Goal: Information Seeking & Learning: Learn about a topic

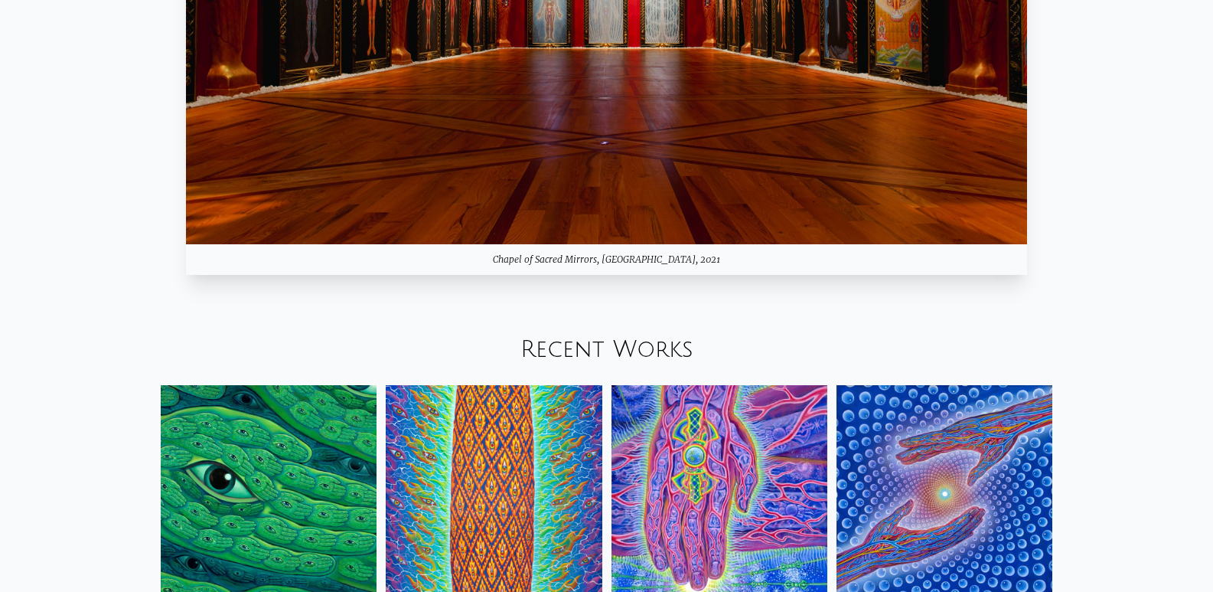
scroll to position [1914, 0]
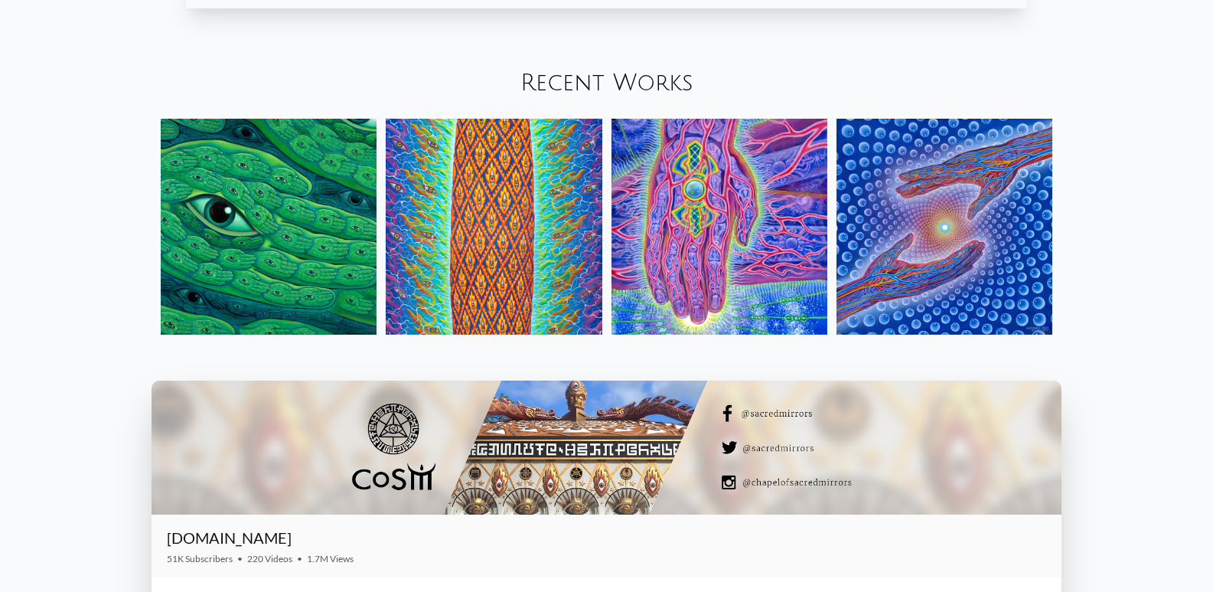
click at [604, 67] on div "Recent Works" at bounding box center [606, 83] width 1213 height 52
click at [599, 78] on link "Recent Works" at bounding box center [607, 82] width 173 height 25
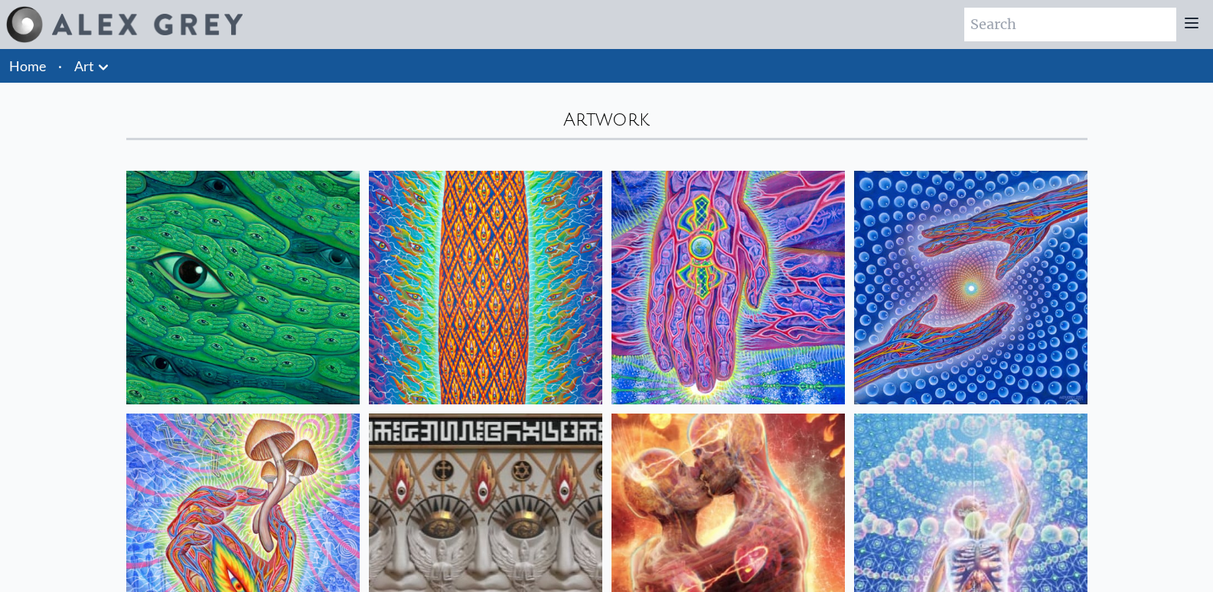
click at [248, 265] on img at bounding box center [242, 287] width 233 height 233
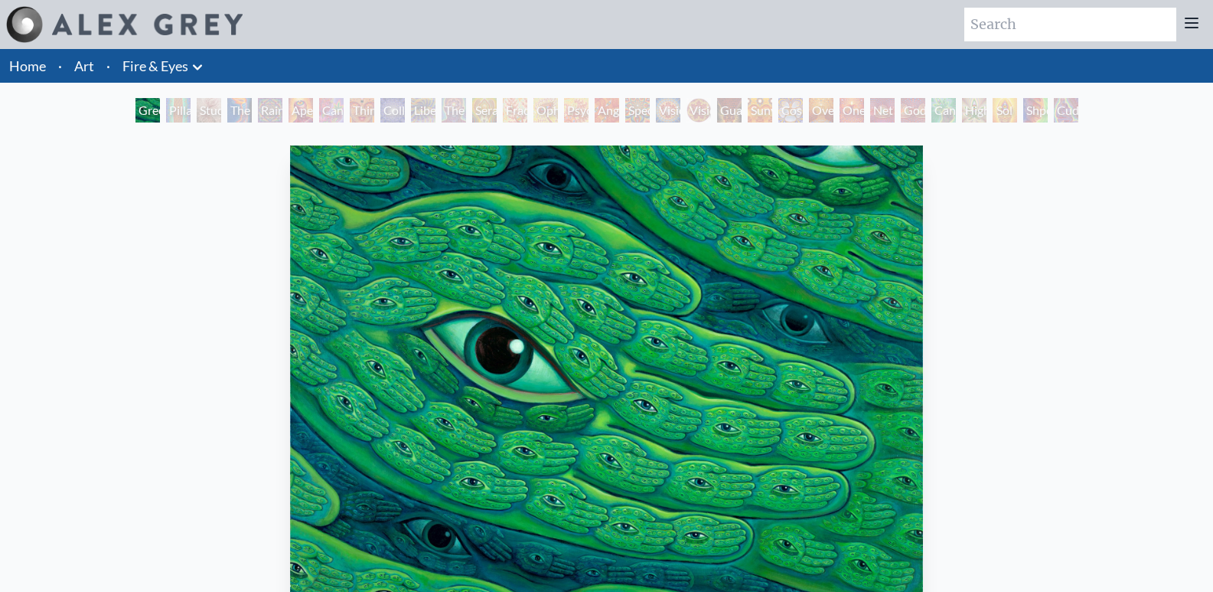
click at [166, 111] on div "Pillar of Awareness" at bounding box center [178, 110] width 24 height 24
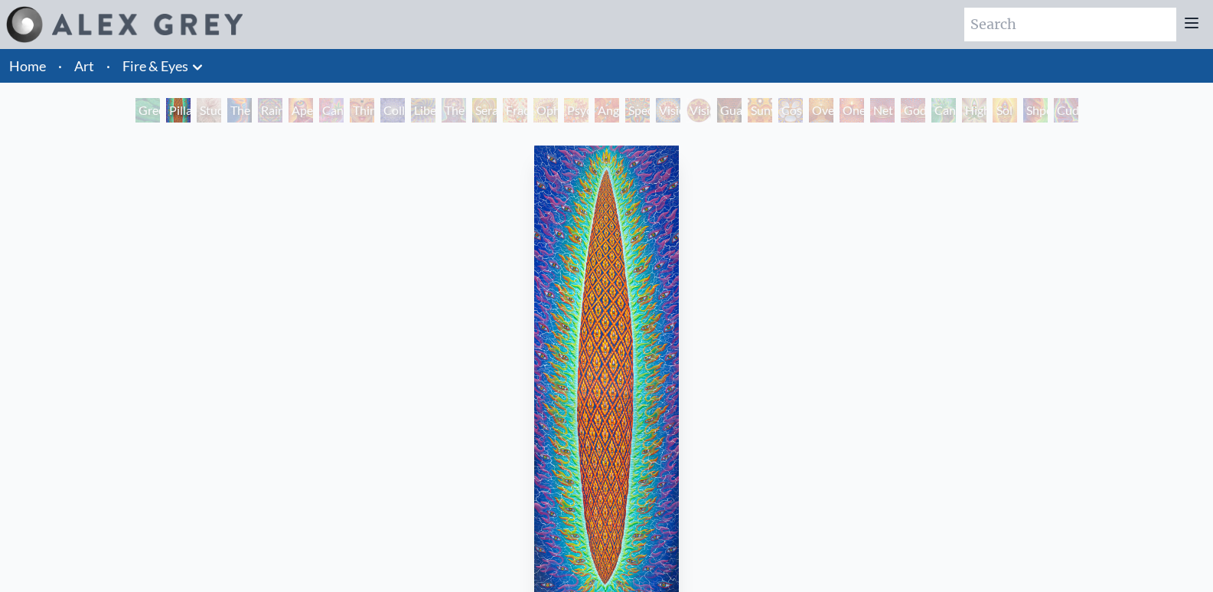
click at [191, 112] on div "Pillar of Awareness" at bounding box center [178, 110] width 24 height 24
click at [197, 116] on div "Study for the Great Turn" at bounding box center [209, 110] width 24 height 24
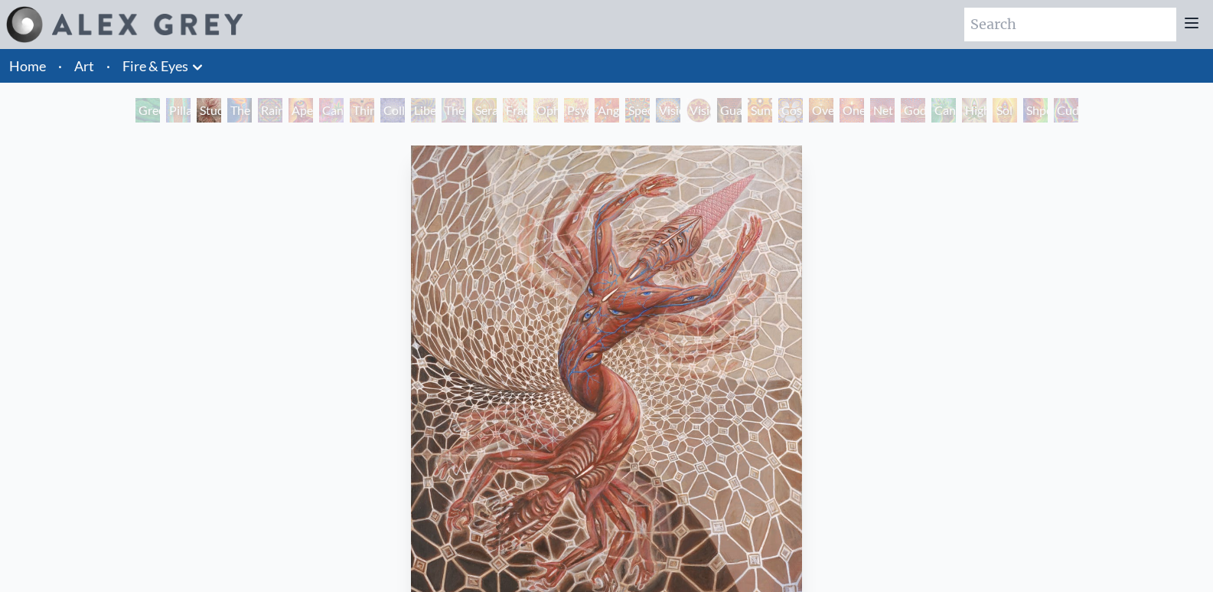
scroll to position [77, 0]
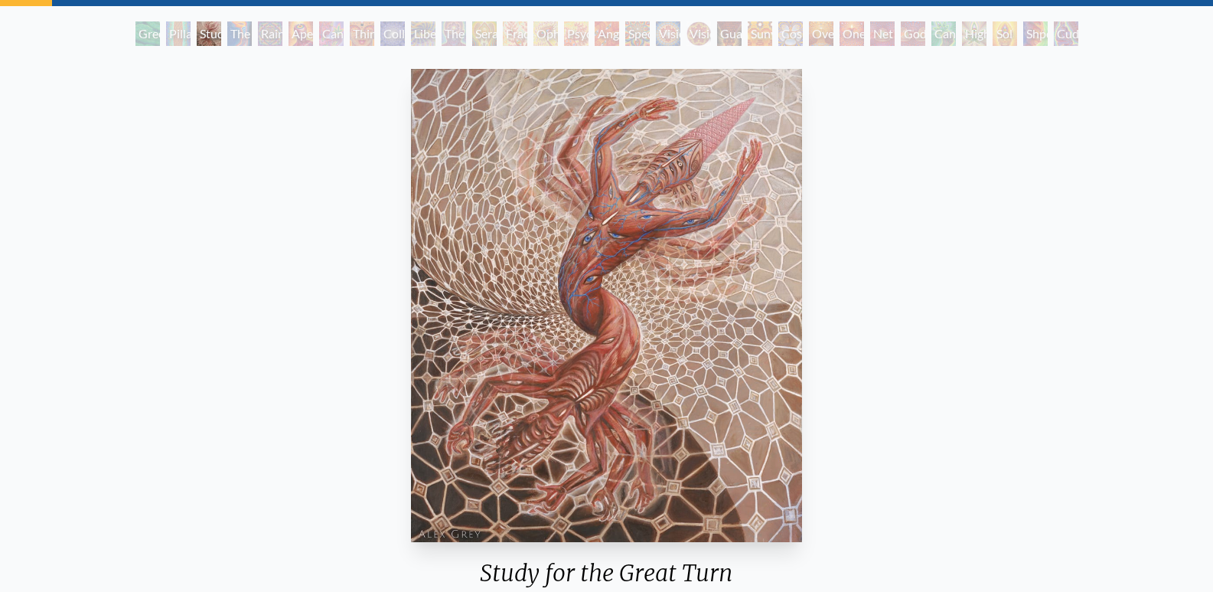
click at [201, 34] on div "Study for the Great Turn" at bounding box center [209, 33] width 24 height 24
click at [221, 34] on div "Study for the Great Turn" at bounding box center [209, 33] width 24 height 24
click at [282, 32] on div "Rainbow Eye Ripple" at bounding box center [270, 33] width 24 height 24
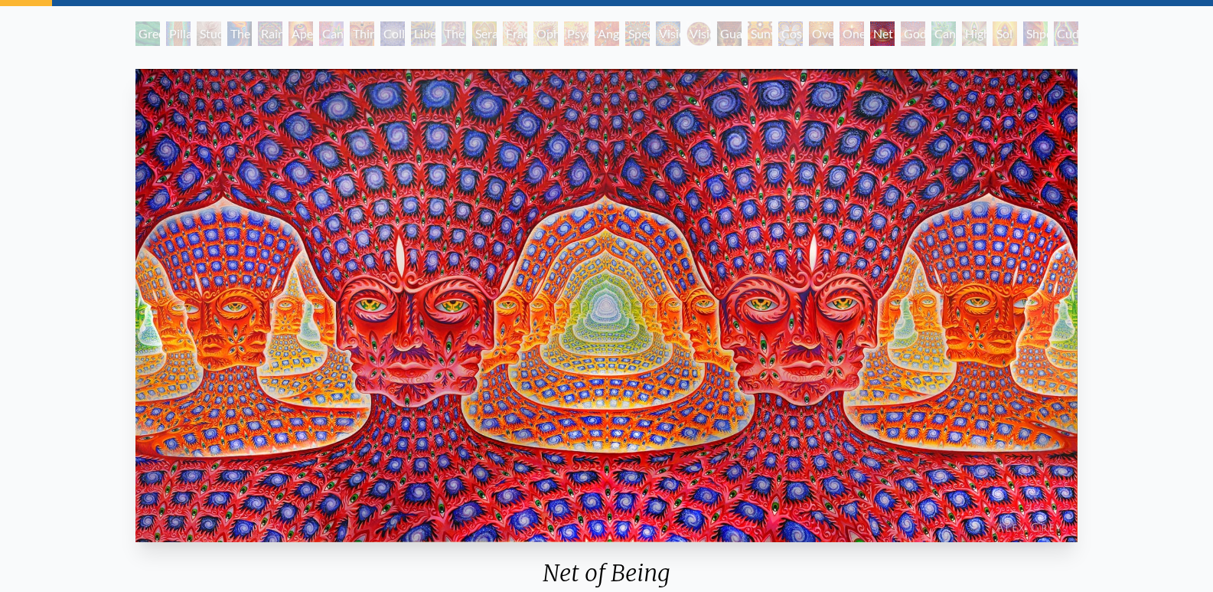
click at [685, 279] on img "25 / 31" at bounding box center [607, 305] width 942 height 473
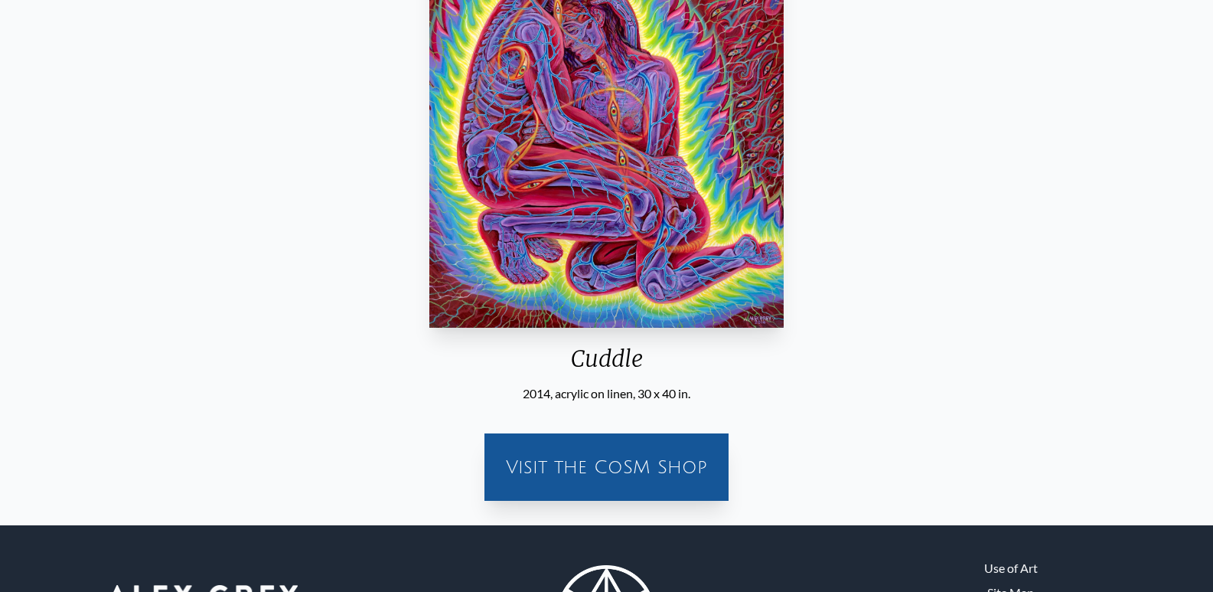
scroll to position [172, 0]
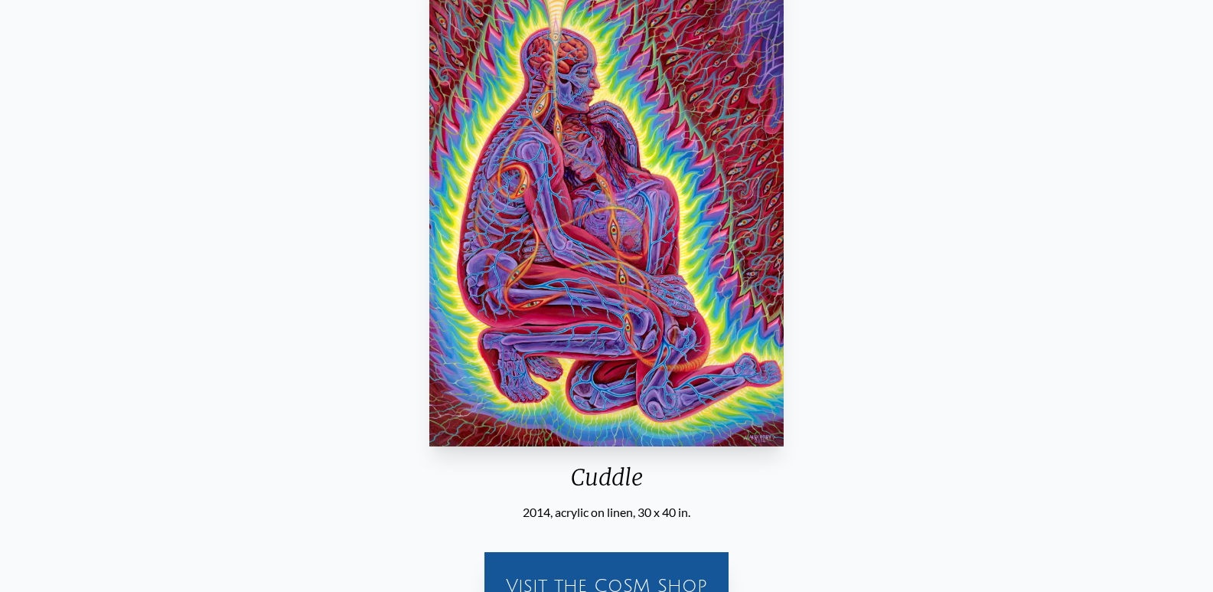
scroll to position [77, 0]
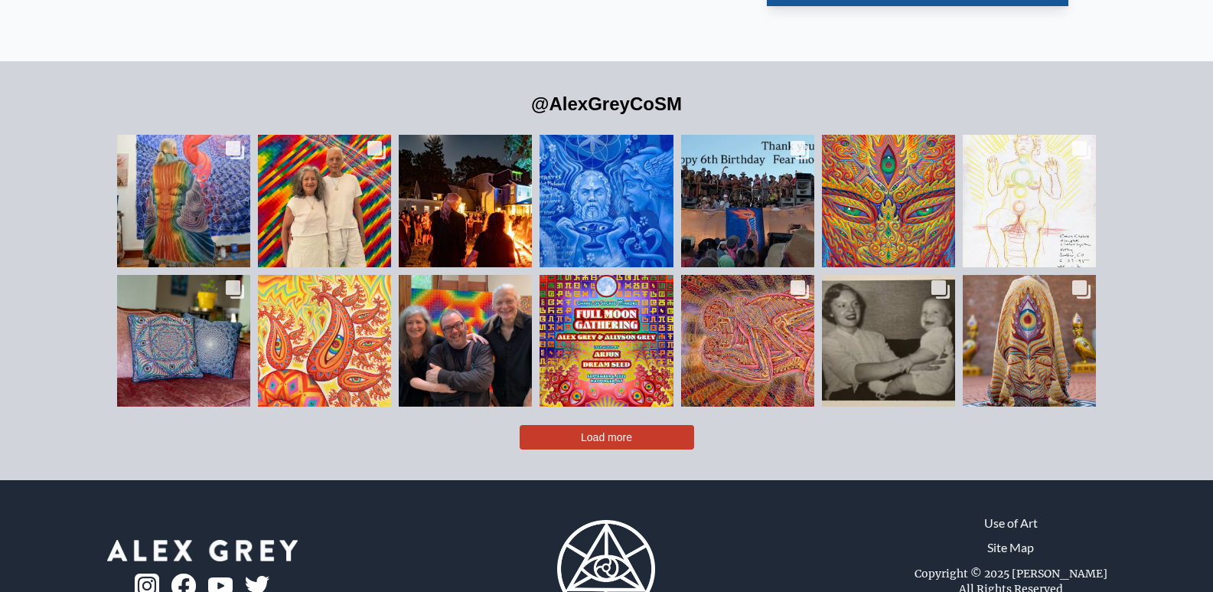
scroll to position [3554, 0]
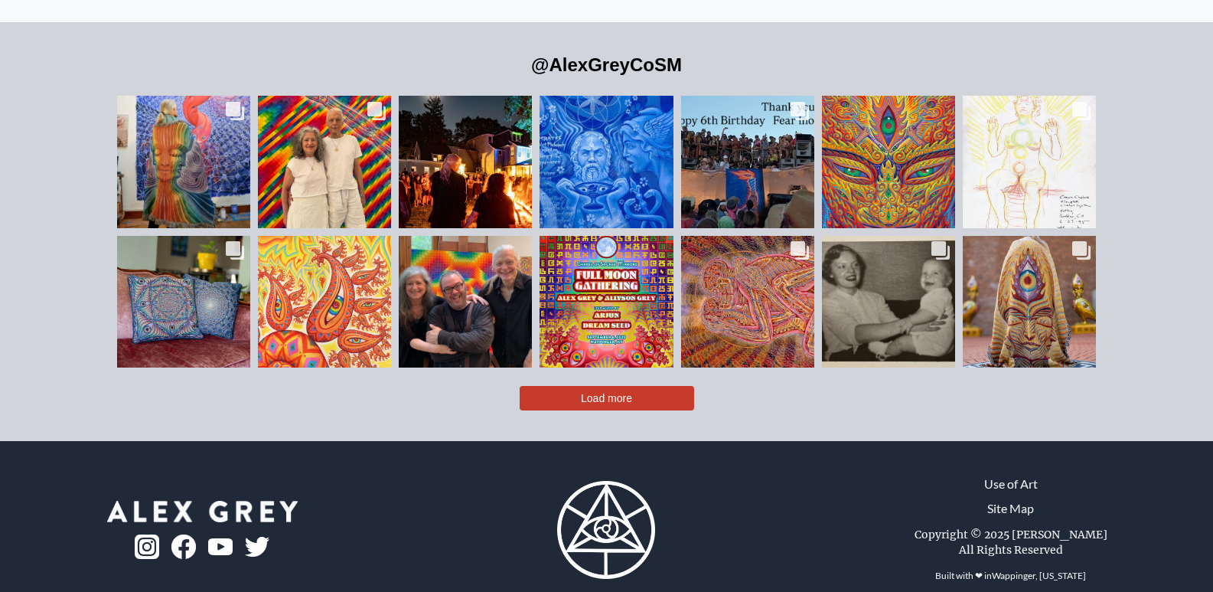
click at [572, 386] on button "Load more" at bounding box center [607, 398] width 175 height 24
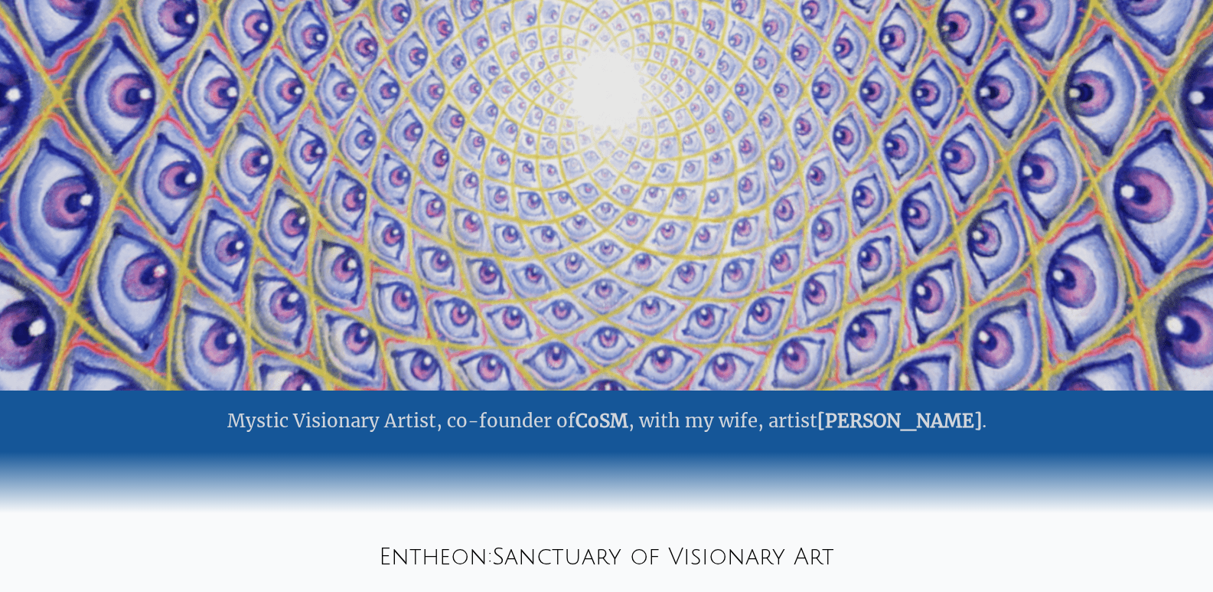
scroll to position [0, 0]
